Goal: Task Accomplishment & Management: Manage account settings

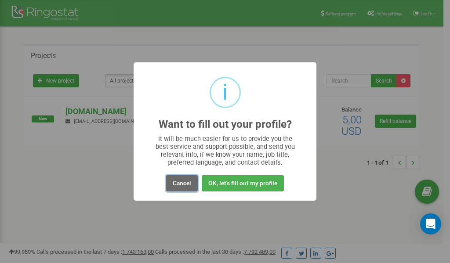
click at [186, 183] on button "Cancel" at bounding box center [182, 183] width 32 height 16
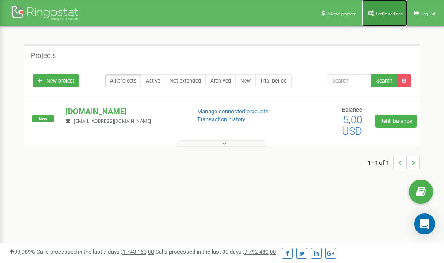
click at [380, 11] on link "Profile settings" at bounding box center [384, 13] width 45 height 26
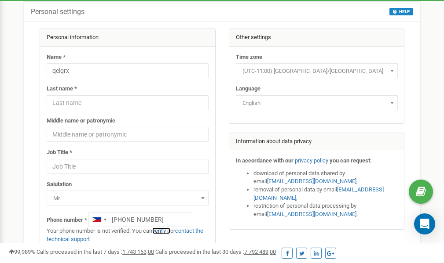
click at [166, 230] on link "verify it" at bounding box center [161, 231] width 18 height 7
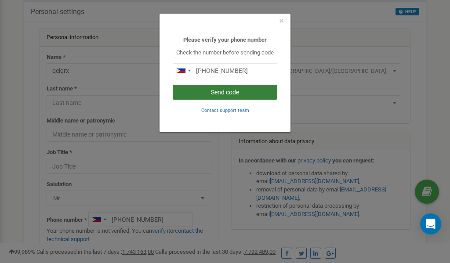
click at [219, 93] on button "Send code" at bounding box center [225, 92] width 105 height 15
